Goal: Information Seeking & Learning: Learn about a topic

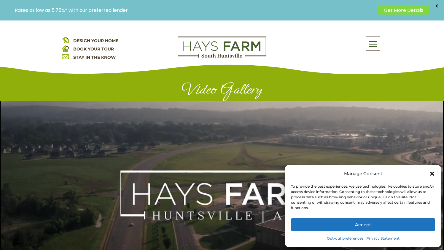
click at [388, 222] on button "Accept" at bounding box center [363, 224] width 144 height 13
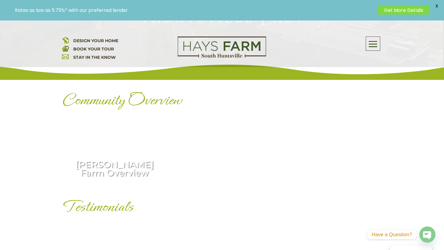
scroll to position [208, 0]
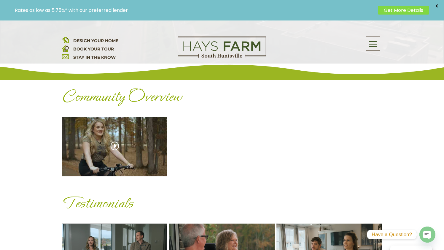
click at [117, 144] on div "[PERSON_NAME] Farm Overview" at bounding box center [115, 146] width 106 height 59
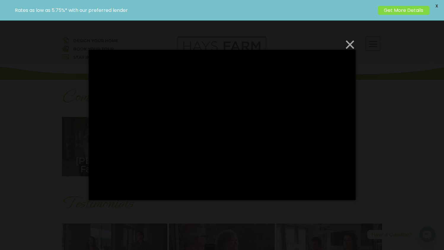
click at [349, 43] on button "×" at bounding box center [224, 44] width 267 height 13
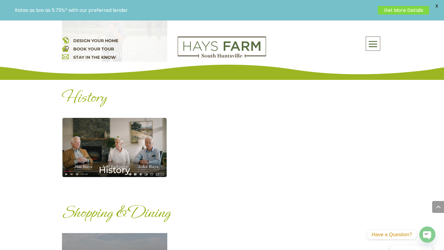
scroll to position [766, 0]
click at [119, 143] on div "History" at bounding box center [115, 147] width 106 height 59
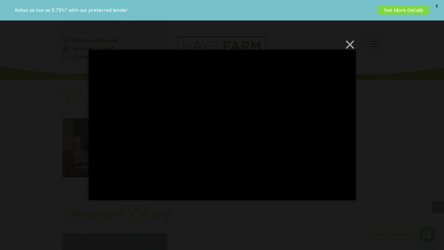
click at [352, 43] on button "×" at bounding box center [224, 44] width 267 height 13
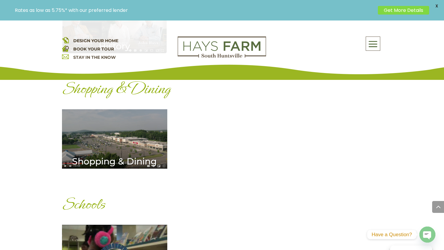
scroll to position [891, 0]
click at [122, 130] on div "Shopping & Dining" at bounding box center [115, 138] width 106 height 59
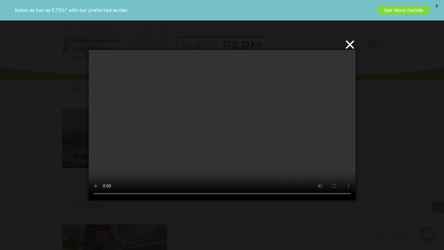
click at [174, 193] on video at bounding box center [222, 125] width 267 height 150
drag, startPoint x: 174, startPoint y: 193, endPoint x: 171, endPoint y: 196, distance: 4.0
click at [171, 196] on video at bounding box center [222, 125] width 267 height 150
click at [106, 193] on video at bounding box center [222, 125] width 267 height 150
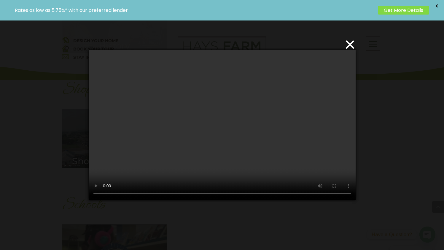
click at [106, 193] on video at bounding box center [222, 125] width 267 height 150
click at [202, 193] on video at bounding box center [222, 125] width 267 height 150
click at [105, 195] on video at bounding box center [222, 125] width 267 height 150
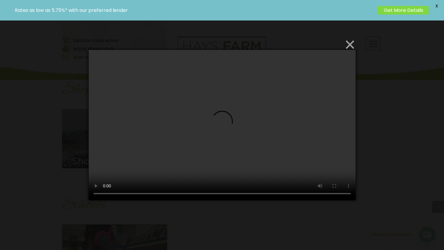
click at [350, 42] on button "×" at bounding box center [224, 44] width 267 height 13
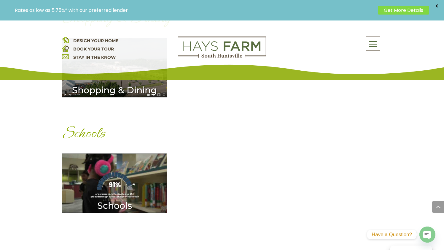
scroll to position [967, 0]
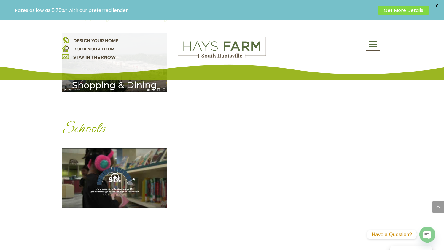
click at [118, 179] on div "Schools" at bounding box center [115, 177] width 106 height 59
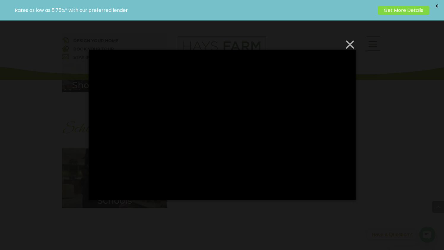
click at [349, 46] on button "×" at bounding box center [224, 44] width 267 height 13
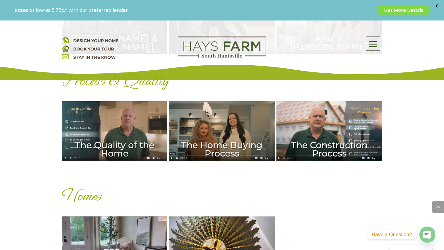
scroll to position [436, 0]
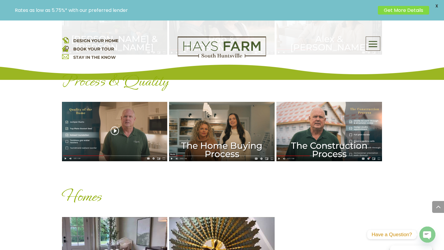
click at [117, 131] on div "The Quality of the Home" at bounding box center [115, 131] width 106 height 59
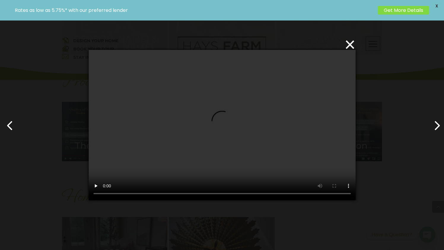
click at [165, 194] on video at bounding box center [222, 125] width 267 height 150
click at [162, 194] on video at bounding box center [222, 125] width 267 height 150
click at [174, 194] on video at bounding box center [222, 125] width 267 height 150
click at [184, 194] on video at bounding box center [222, 125] width 267 height 150
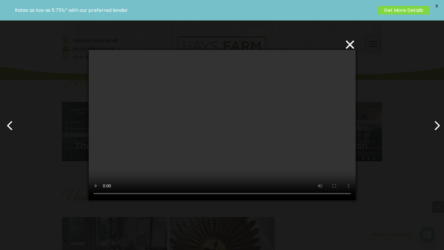
click at [209, 195] on video at bounding box center [222, 125] width 267 height 150
click at [213, 195] on video at bounding box center [222, 125] width 267 height 150
click at [217, 195] on video at bounding box center [222, 125] width 267 height 150
click at [221, 195] on video at bounding box center [222, 125] width 267 height 150
click at [230, 194] on video at bounding box center [222, 125] width 267 height 150
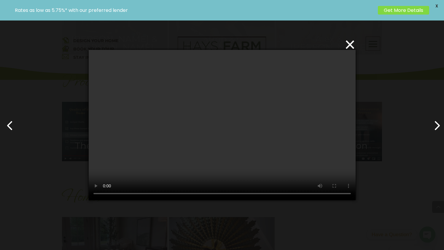
click at [240, 195] on video at bounding box center [222, 125] width 267 height 150
click at [245, 195] on video at bounding box center [222, 125] width 267 height 150
click at [249, 196] on video at bounding box center [222, 125] width 267 height 150
click at [258, 194] on video at bounding box center [222, 125] width 267 height 150
click at [265, 194] on video at bounding box center [222, 125] width 267 height 150
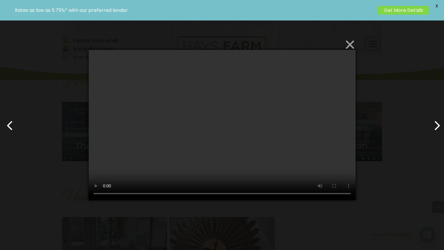
click at [349, 42] on button "×" at bounding box center [224, 44] width 267 height 13
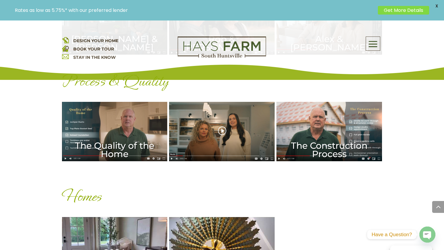
click at [248, 130] on div "The Home Buying Process" at bounding box center [222, 131] width 106 height 59
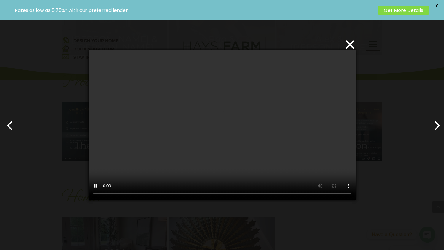
click at [227, 124] on video at bounding box center [222, 125] width 267 height 150
click at [350, 46] on button "×" at bounding box center [224, 44] width 267 height 13
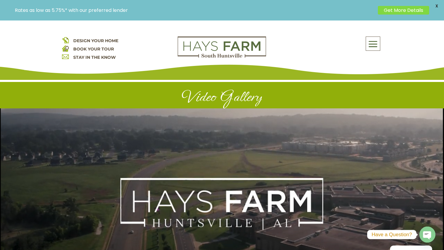
scroll to position [0, 0]
click at [96, 41] on span "DESIGN YOUR HOME" at bounding box center [95, 40] width 45 height 5
